Goal: Task Accomplishment & Management: Manage account settings

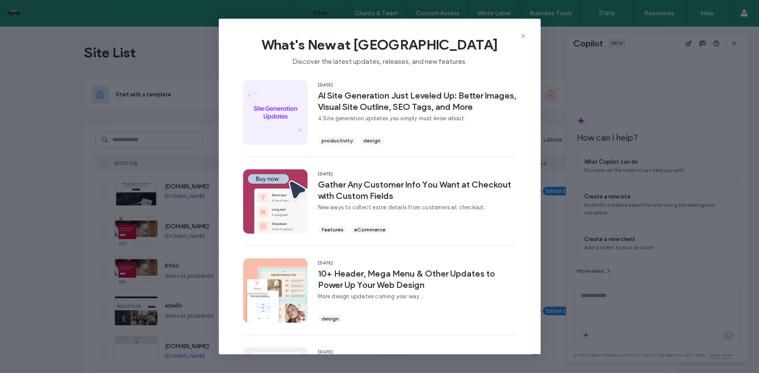
click at [523, 34] on icon at bounding box center [523, 36] width 7 height 7
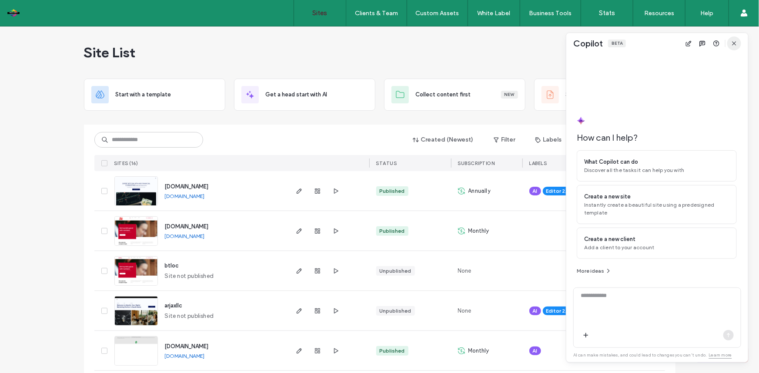
click at [735, 40] on icon "button" at bounding box center [733, 43] width 7 height 7
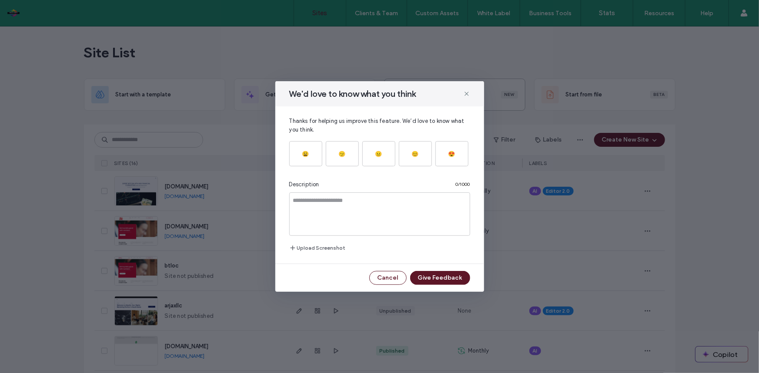
click at [463, 93] on icon at bounding box center [466, 93] width 7 height 7
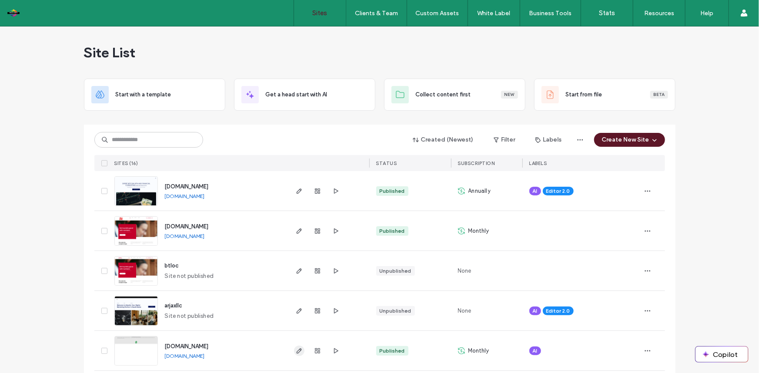
click at [296, 352] on icon "button" at bounding box center [299, 351] width 7 height 7
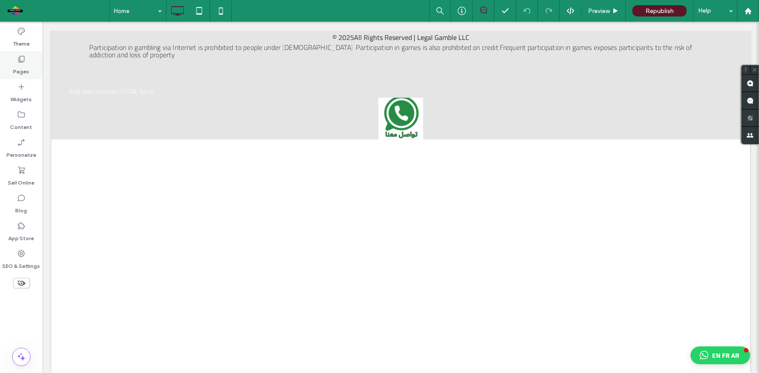
click at [26, 54] on div "Pages" at bounding box center [21, 65] width 43 height 28
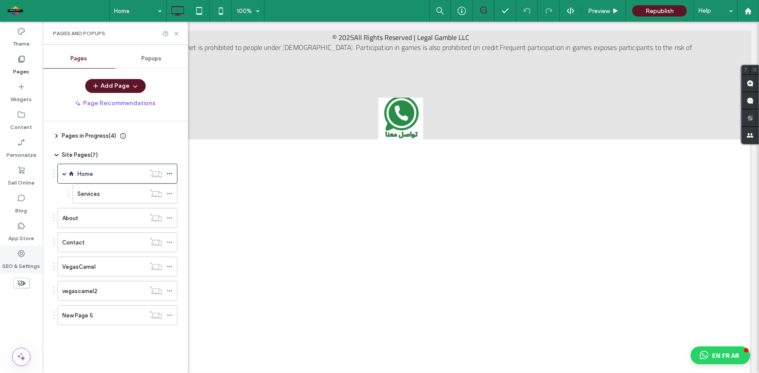
click at [27, 248] on div "SEO & Settings" at bounding box center [21, 260] width 43 height 28
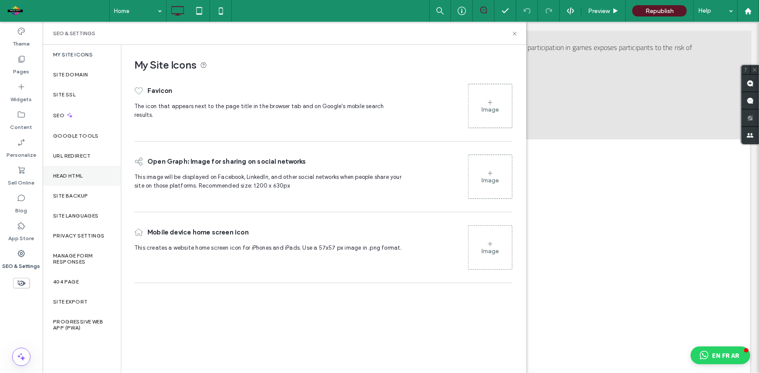
click at [63, 178] on label "Head HTML" at bounding box center [68, 176] width 30 height 6
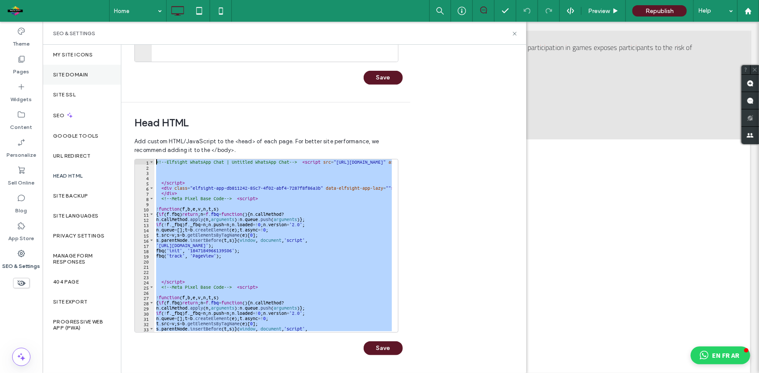
drag, startPoint x: 294, startPoint y: 323, endPoint x: 83, endPoint y: 65, distance: 333.0
click at [83, 66] on div "My Site Icons Site Domain Site SSL SEO Google Tools URL Redirect Head HTML Site…" at bounding box center [284, 209] width 483 height 329
type textarea "**********"
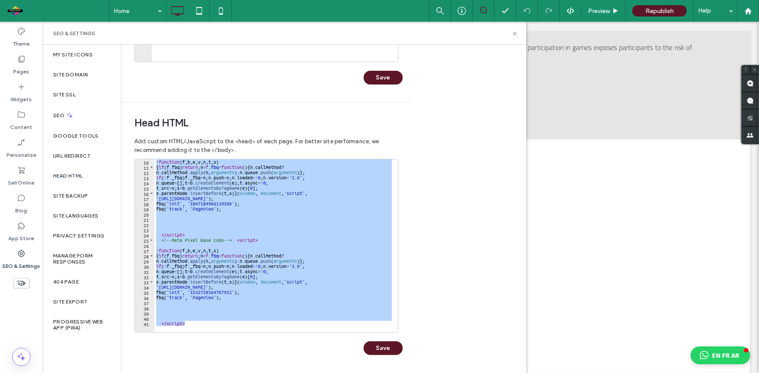
scroll to position [47, 0]
click at [223, 320] on div "! function ( f , b , e , v , n , t , s ) { if ( f . fbq ) return ; n = f . fbq …" at bounding box center [272, 246] width 237 height 173
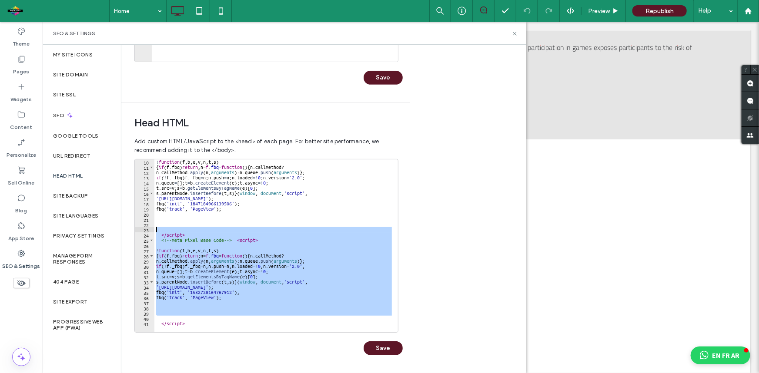
scroll to position [0, 0]
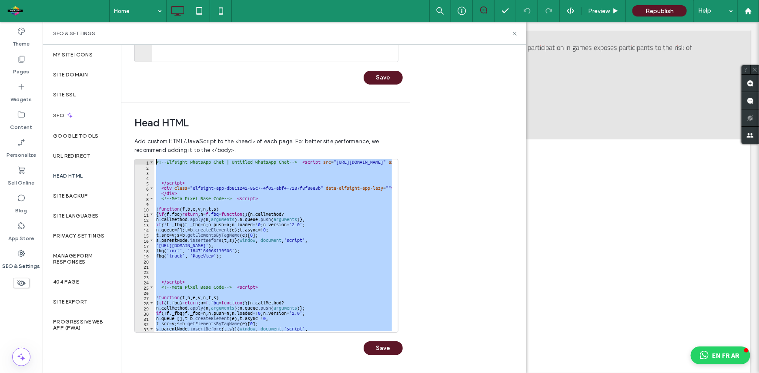
drag, startPoint x: 223, startPoint y: 320, endPoint x: 136, endPoint y: -26, distance: 357.2
click at [136, 0] on html ".wqwq-1{fill:#231f20;} .cls-1q, .cls-2q { fill-rule: evenodd; } .cls-2q { fill:…" at bounding box center [379, 186] width 759 height 373
type textarea "**********"
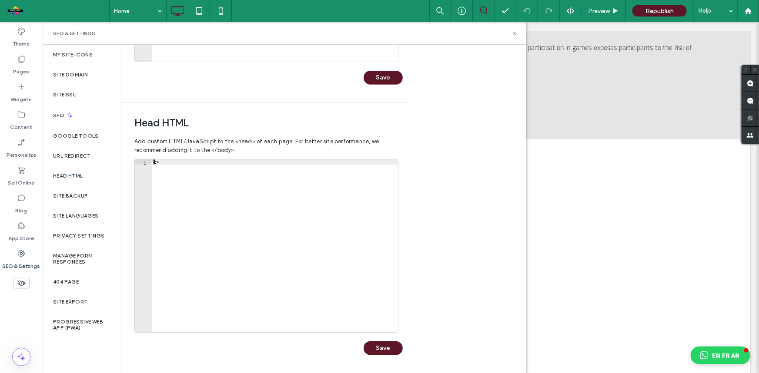
type textarea "*"
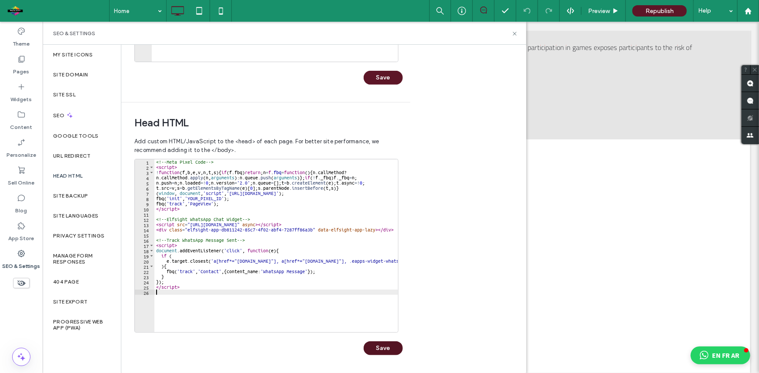
click at [391, 350] on button "Save" at bounding box center [382, 349] width 39 height 14
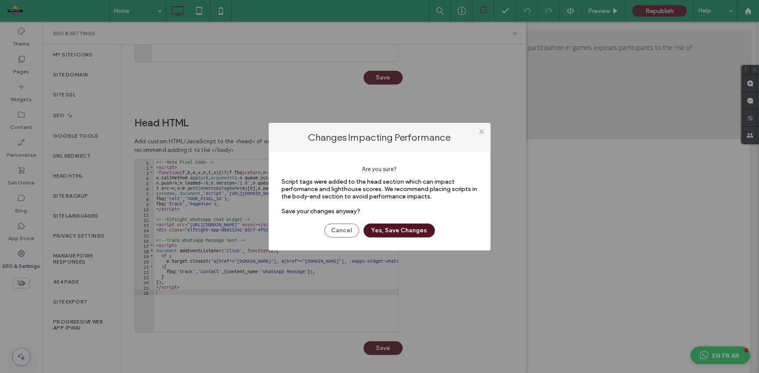
click at [424, 230] on button "Yes, Save Changes" at bounding box center [398, 231] width 71 height 14
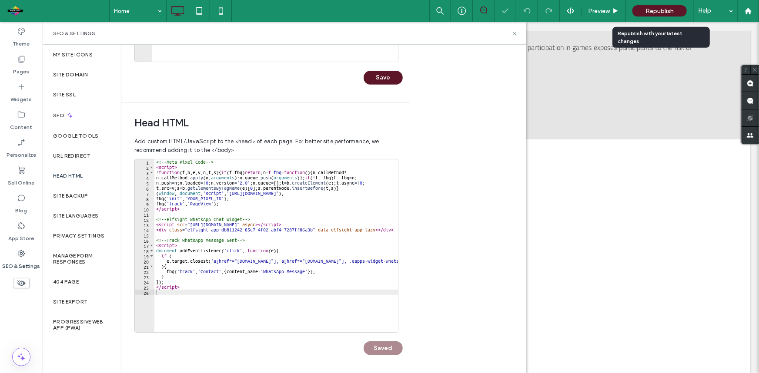
click at [666, 7] on div "Republish" at bounding box center [659, 10] width 54 height 11
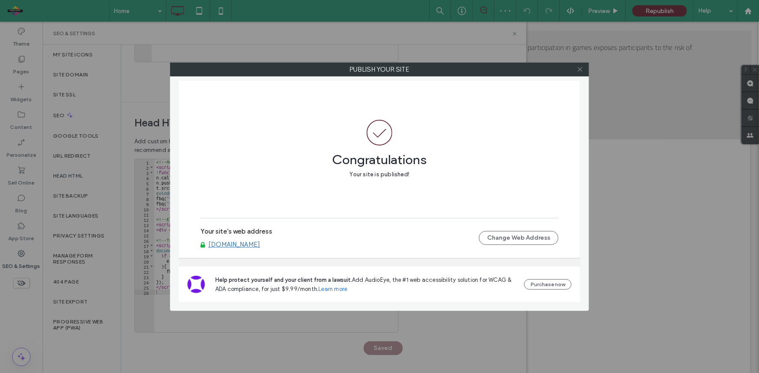
click at [582, 73] on span at bounding box center [579, 69] width 7 height 13
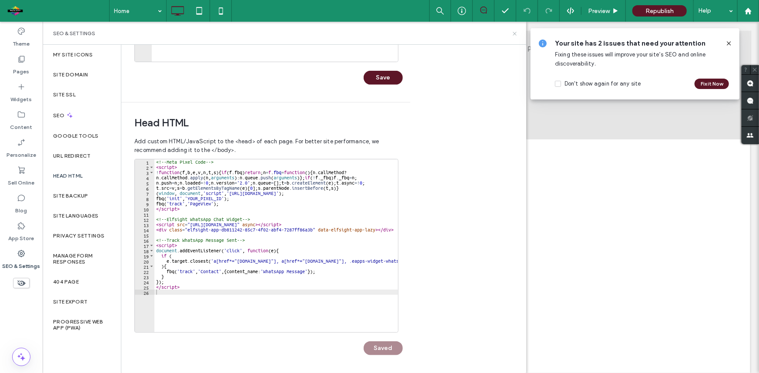
click at [513, 32] on icon at bounding box center [514, 33] width 7 height 7
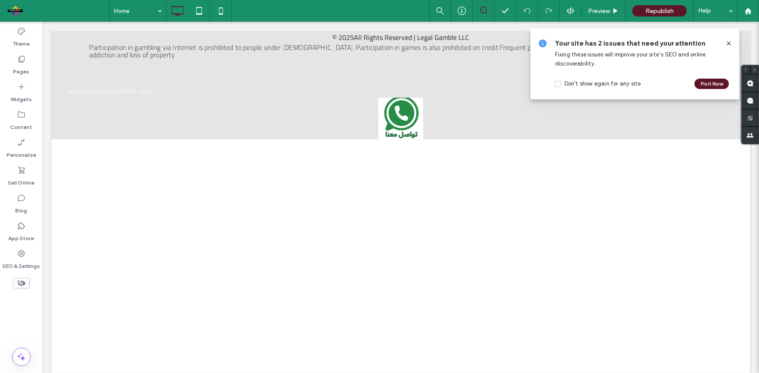
click at [728, 43] on icon at bounding box center [728, 43] width 7 height 7
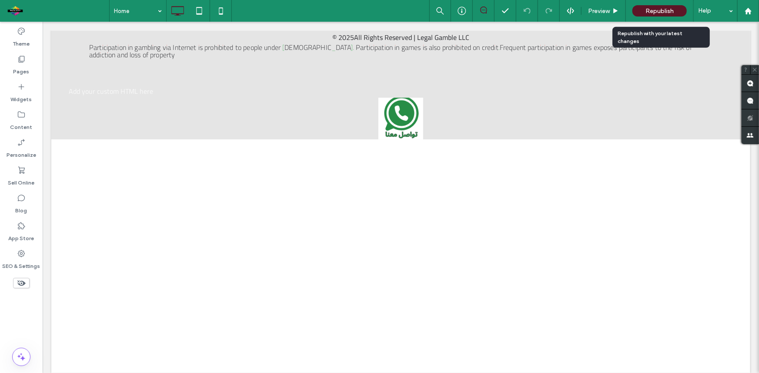
click at [673, 13] on span "Republish" at bounding box center [659, 10] width 28 height 7
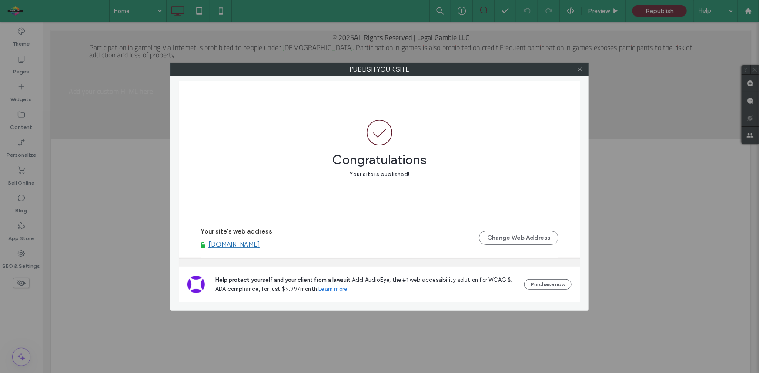
click at [579, 69] on use at bounding box center [579, 69] width 4 height 4
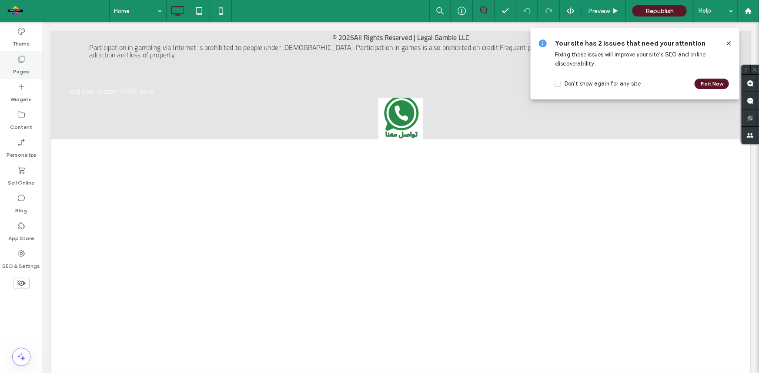
click at [21, 67] on label "Pages" at bounding box center [21, 69] width 16 height 12
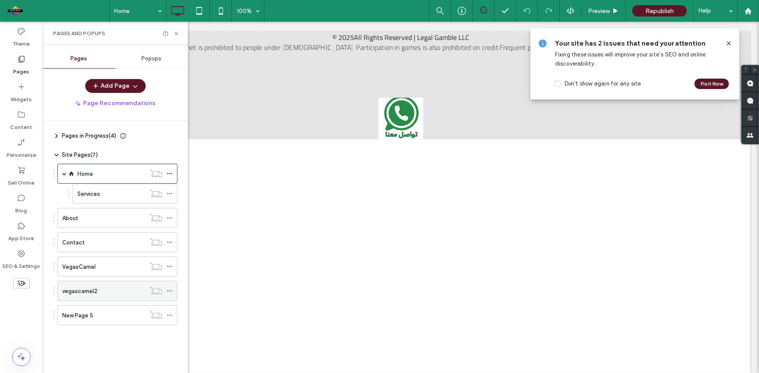
click at [100, 289] on div "vegascamel2" at bounding box center [103, 291] width 83 height 9
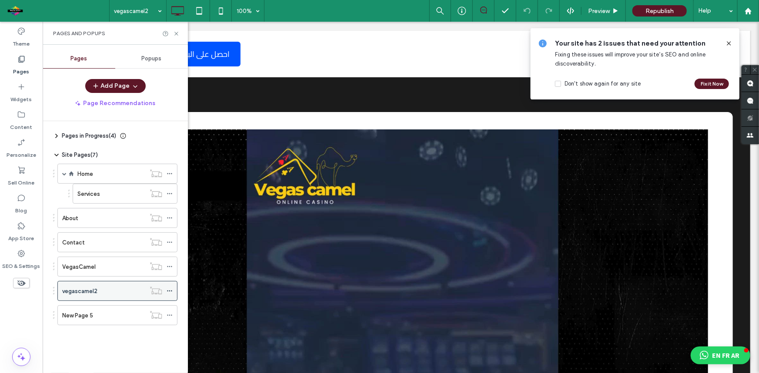
click at [170, 292] on icon at bounding box center [170, 291] width 6 height 6
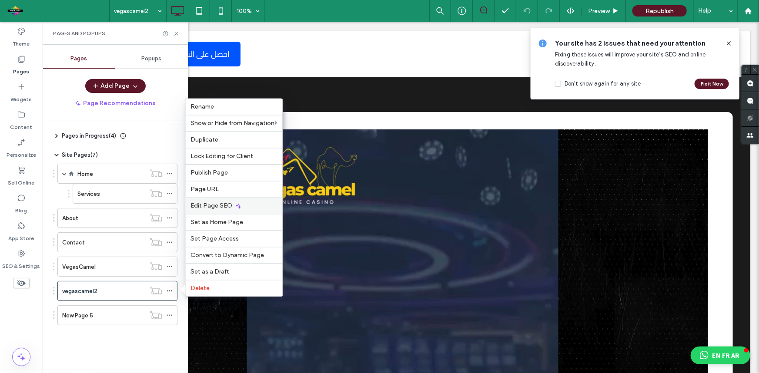
click at [221, 205] on span "Edit Page SEO" at bounding box center [211, 206] width 42 height 7
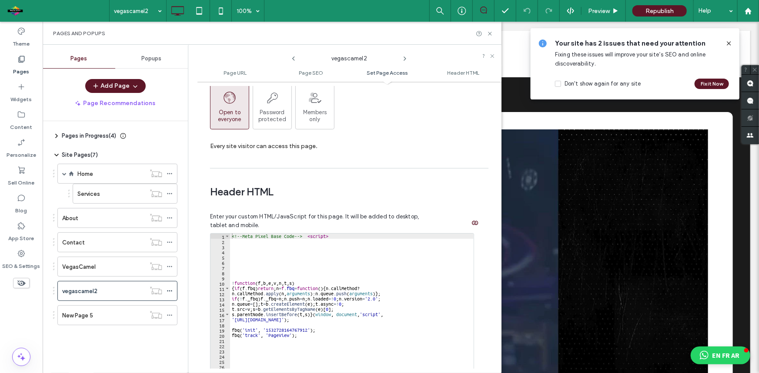
scroll to position [801, 0]
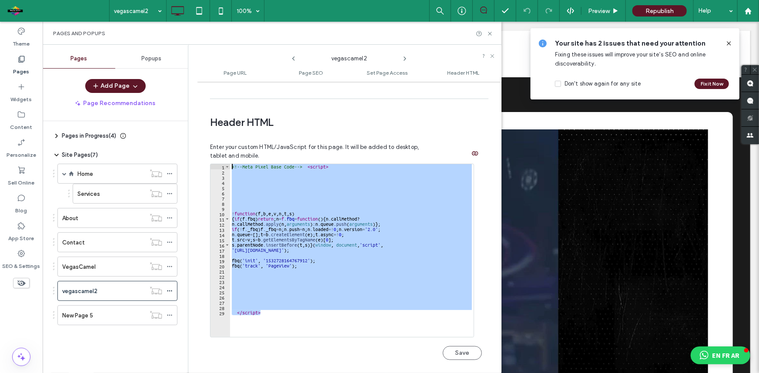
drag, startPoint x: 299, startPoint y: 296, endPoint x: 61, endPoint y: -20, distance: 395.5
click at [61, 0] on html ".wqwq-1{fill:#231f20;} .cls-1q, .cls-2q { fill-rule: evenodd; } .cls-2q { fill:…" at bounding box center [379, 186] width 759 height 373
type textarea "**********"
paste textarea "Cursor at row 1"
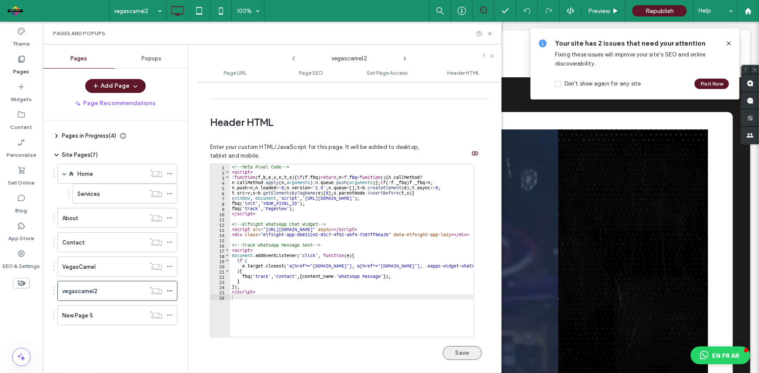
click at [453, 346] on button "Save" at bounding box center [462, 353] width 39 height 14
click at [643, 12] on div "Republish" at bounding box center [659, 10] width 54 height 11
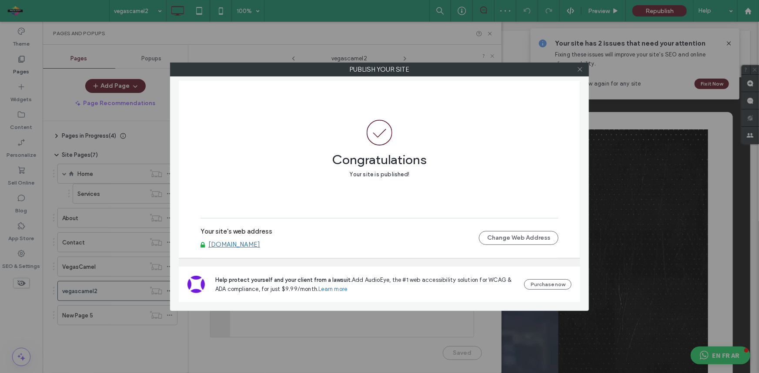
click at [580, 70] on icon at bounding box center [579, 69] width 7 height 7
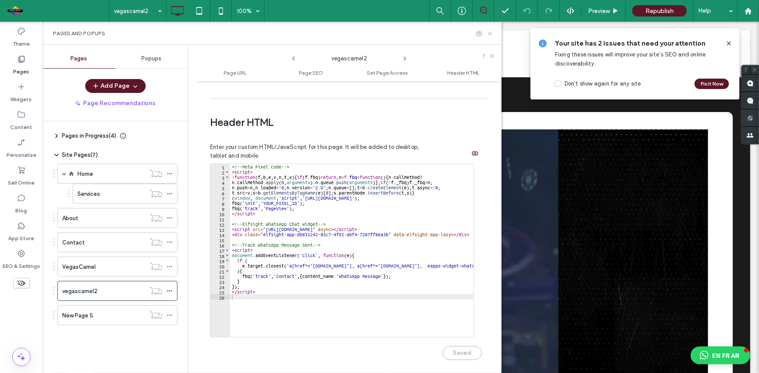
click at [489, 33] on icon at bounding box center [489, 33] width 7 height 7
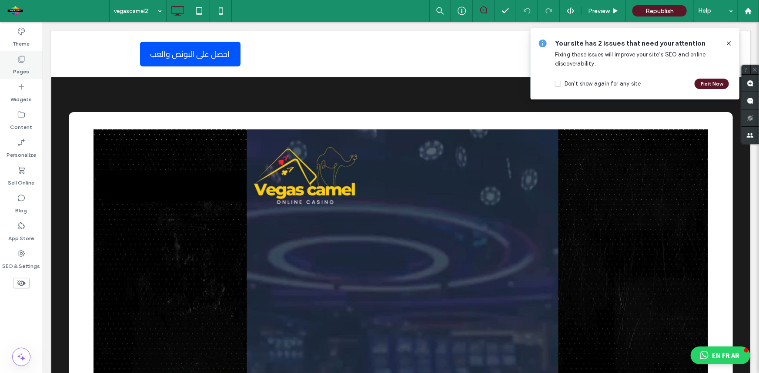
click at [30, 62] on div "Pages" at bounding box center [21, 65] width 43 height 28
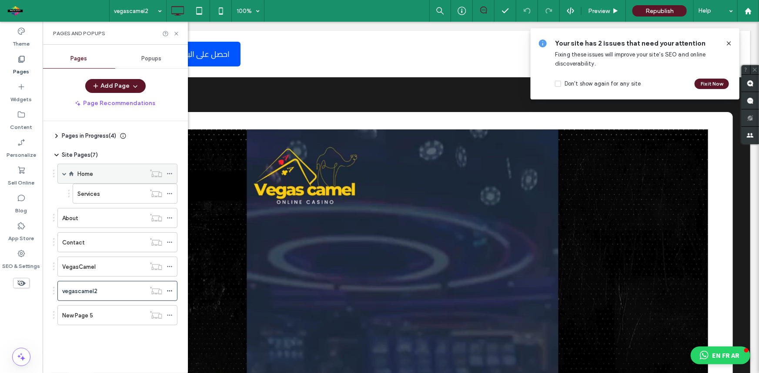
click at [90, 170] on label "Home" at bounding box center [85, 174] width 16 height 15
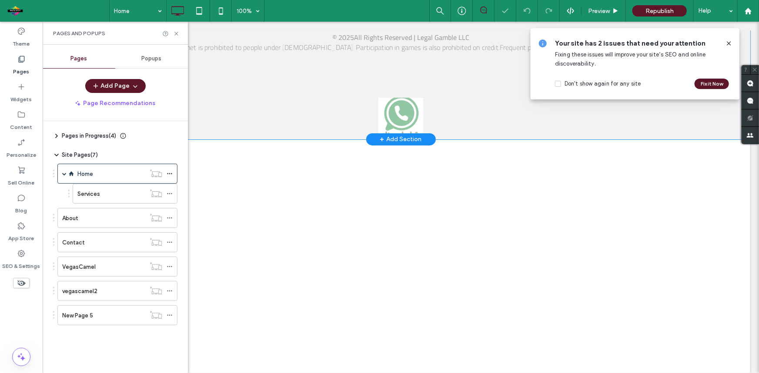
click at [386, 138] on div "+ Add Section" at bounding box center [401, 139] width 42 height 10
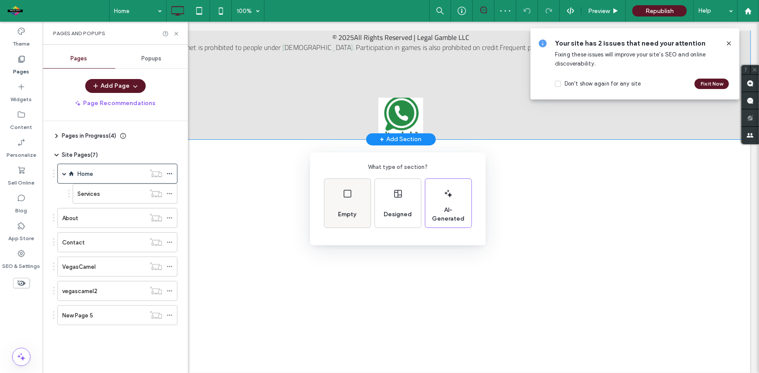
click at [357, 203] on div "Empty" at bounding box center [347, 203] width 46 height 49
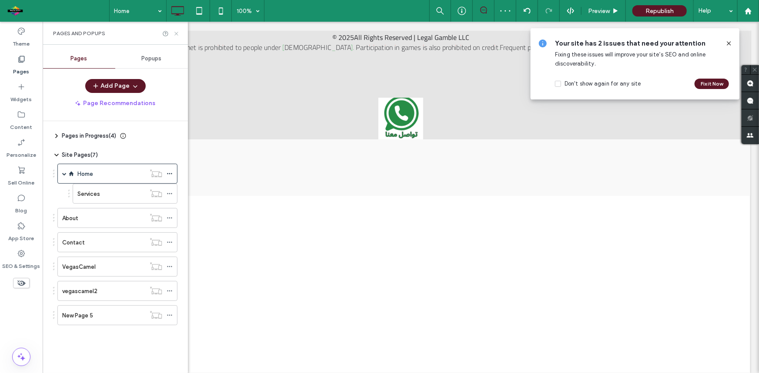
click at [177, 31] on icon at bounding box center [176, 33] width 7 height 7
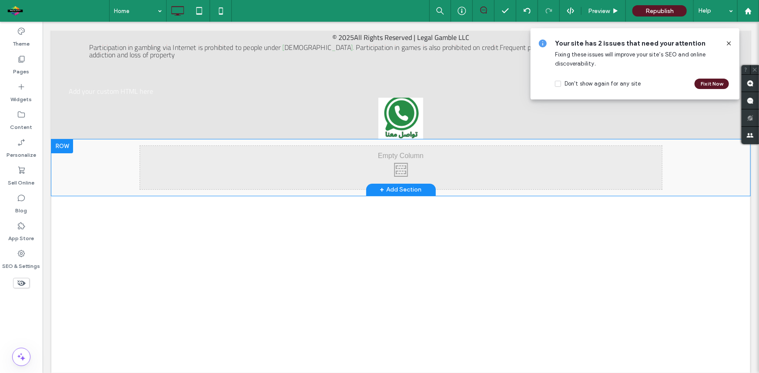
click at [68, 147] on div at bounding box center [62, 146] width 22 height 14
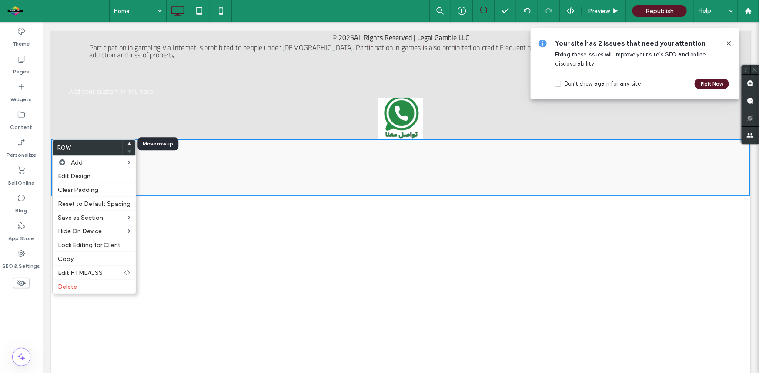
click at [127, 144] on use at bounding box center [129, 144] width 4 height 3
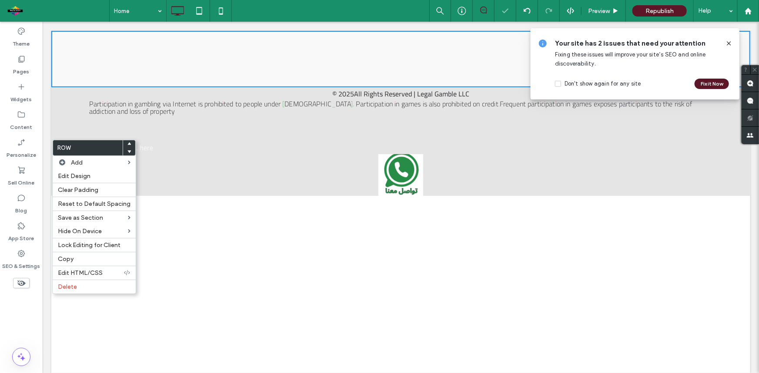
click at [293, 52] on div "Click To Paste Click To Paste" at bounding box center [401, 58] width 522 height 43
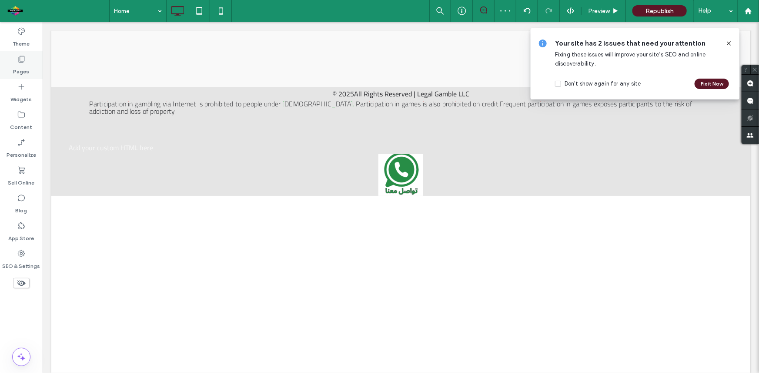
click at [25, 55] on icon at bounding box center [21, 59] width 9 height 9
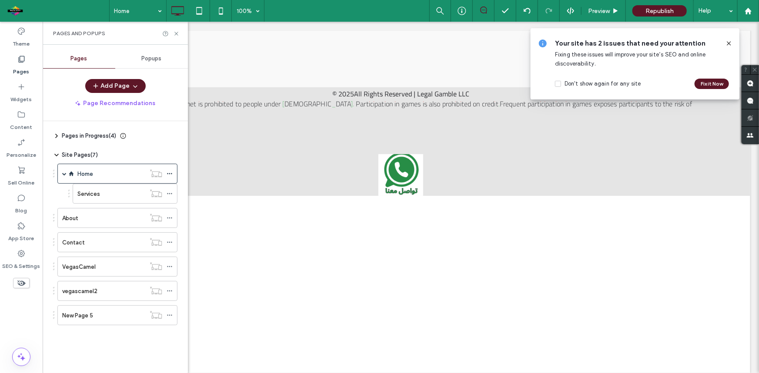
click at [25, 55] on icon at bounding box center [21, 59] width 9 height 9
click at [17, 92] on label "Widgets" at bounding box center [21, 97] width 21 height 12
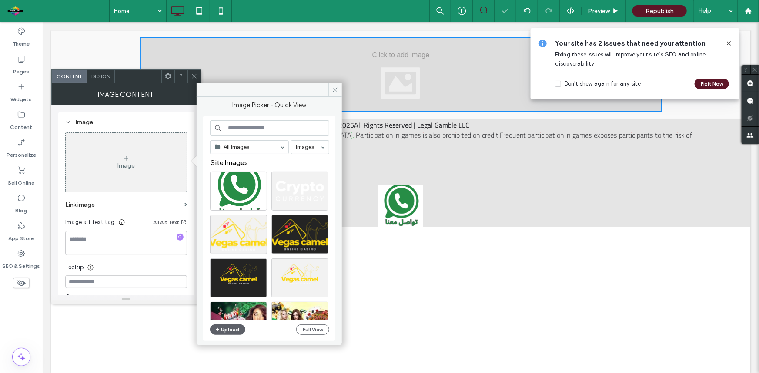
click at [288, 126] on input at bounding box center [269, 128] width 119 height 16
type input "*********"
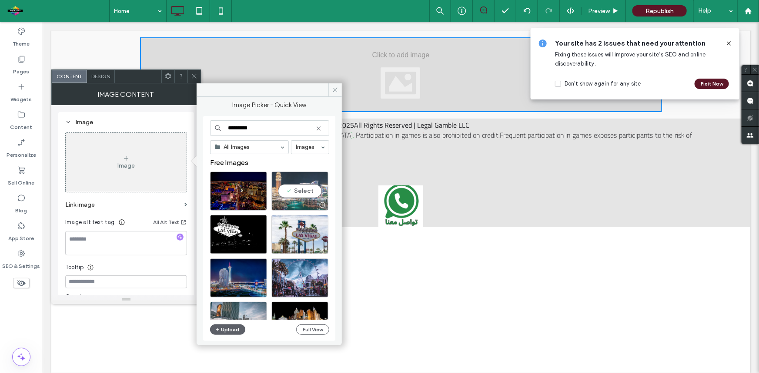
click at [299, 193] on div "Select" at bounding box center [299, 191] width 57 height 39
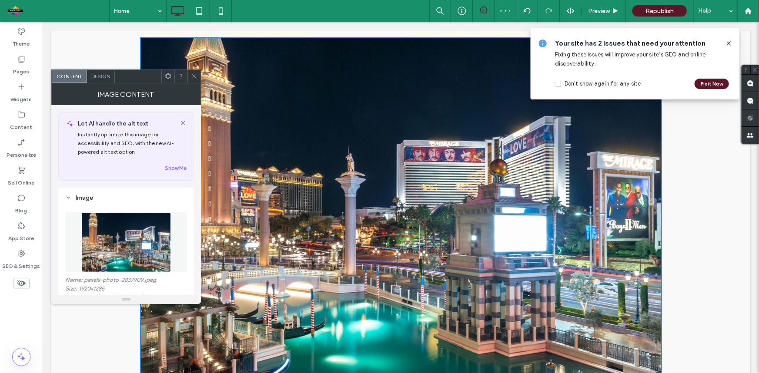
click at [195, 73] on icon at bounding box center [194, 76] width 7 height 7
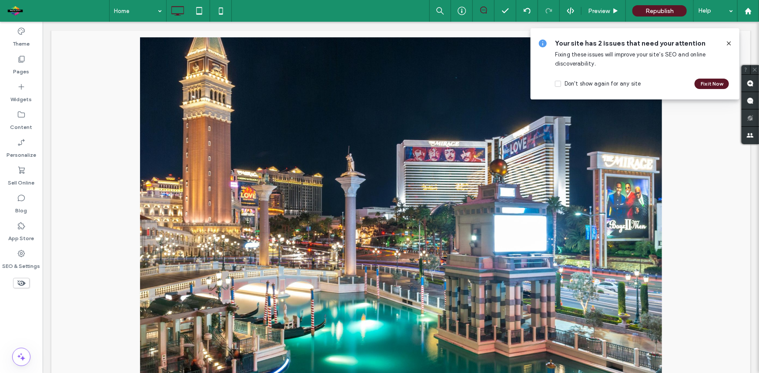
click at [731, 42] on icon at bounding box center [728, 43] width 7 height 7
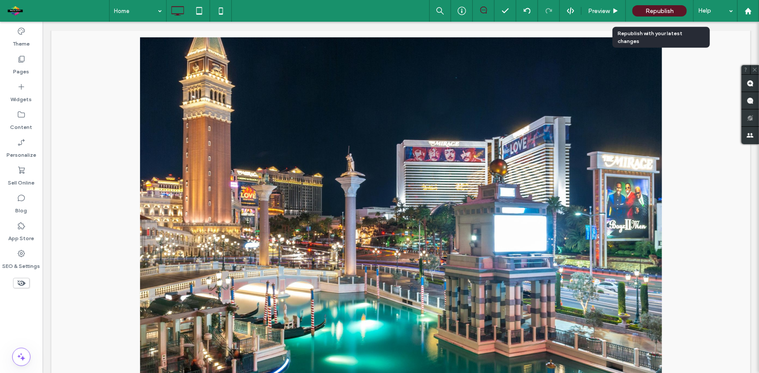
click at [668, 13] on span "Republish" at bounding box center [659, 10] width 28 height 7
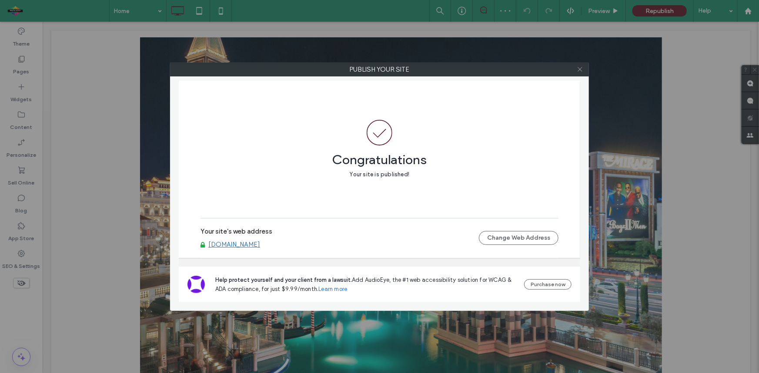
click at [578, 67] on icon at bounding box center [579, 69] width 7 height 7
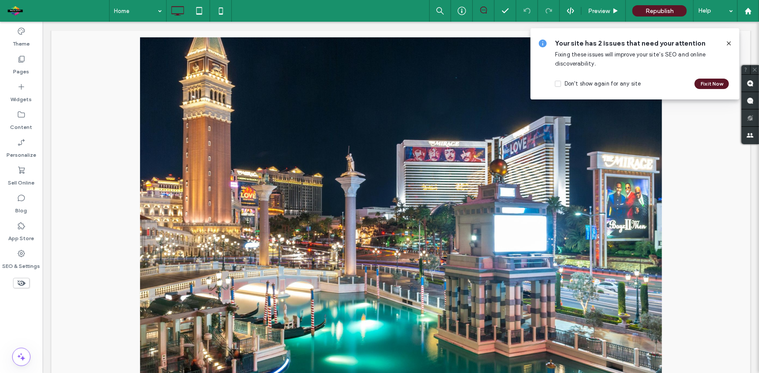
click at [726, 43] on icon at bounding box center [728, 43] width 7 height 7
